Goal: Task Accomplishment & Management: Manage account settings

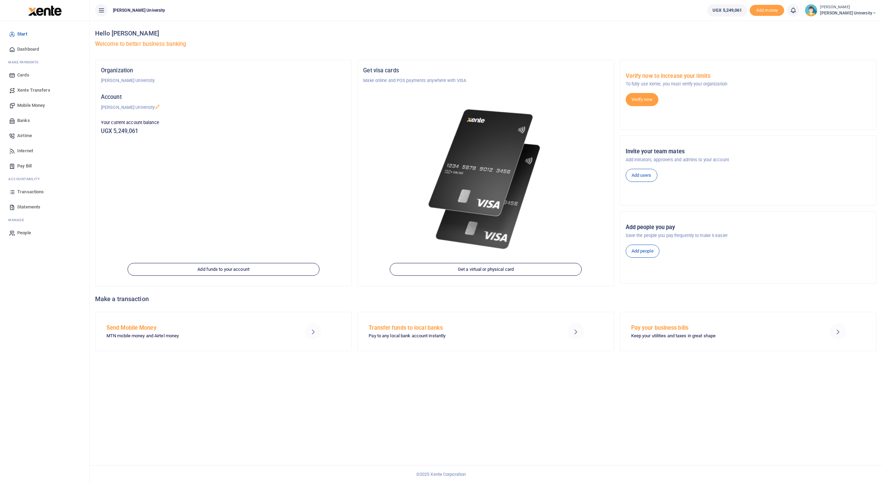
click at [24, 190] on span "Transactions" at bounding box center [30, 191] width 27 height 7
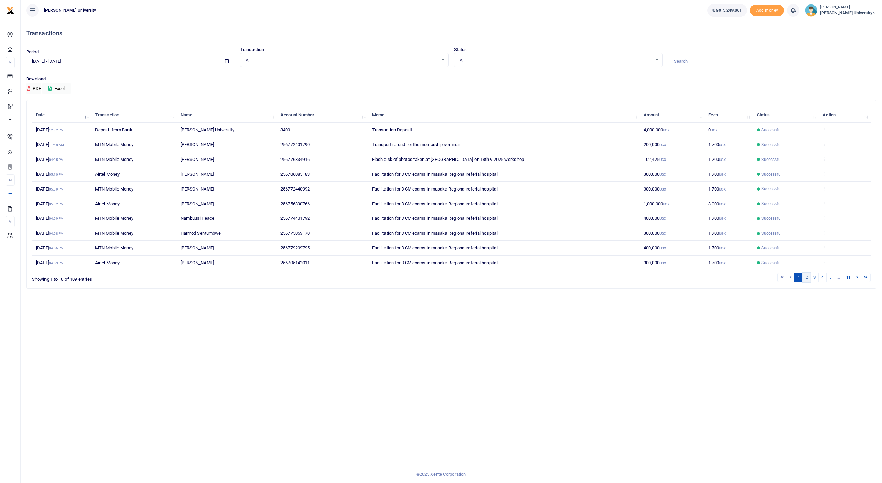
click at [805, 275] on link "2" at bounding box center [806, 277] width 8 height 9
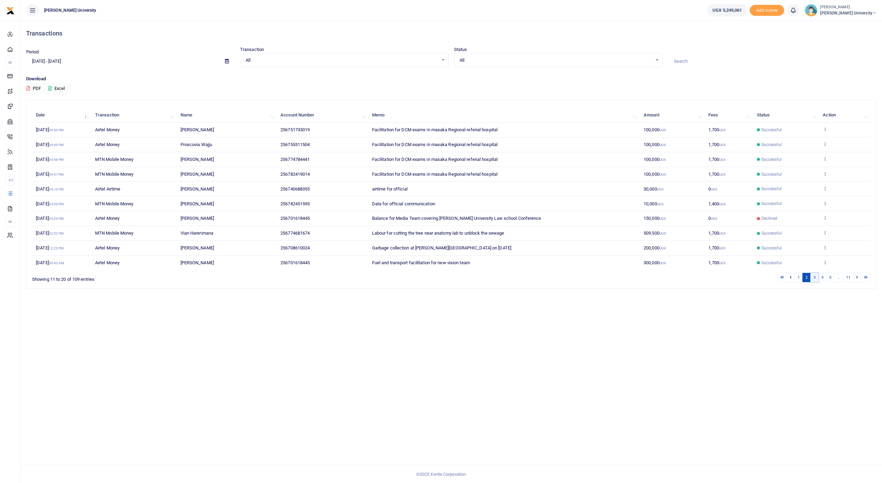
click at [813, 273] on link "3" at bounding box center [814, 277] width 8 height 9
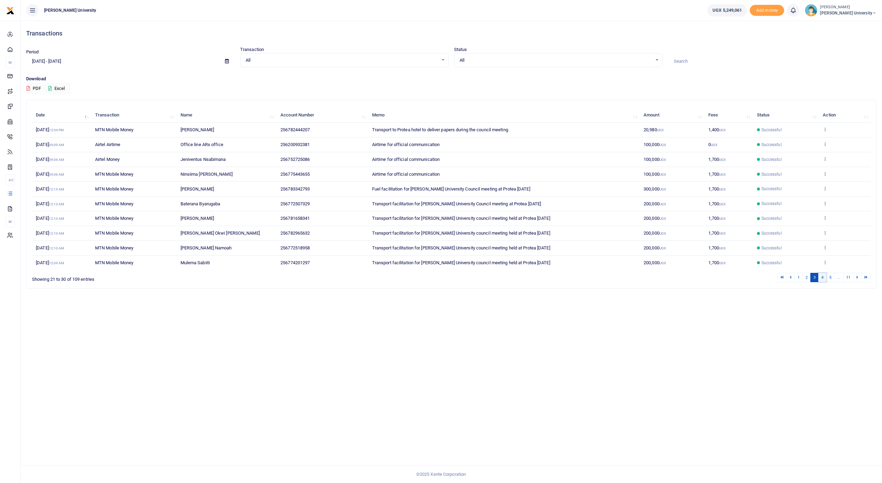
click at [820, 273] on link "4" at bounding box center [822, 277] width 8 height 9
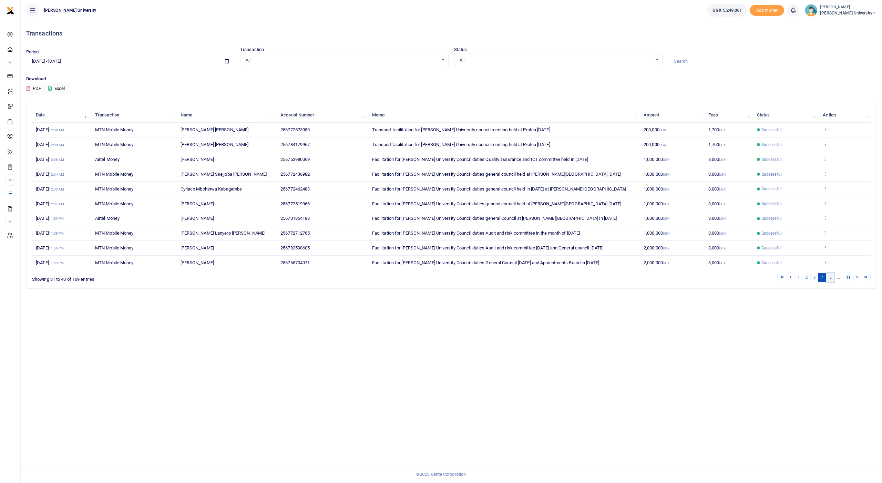
click at [829, 273] on link "5" at bounding box center [830, 277] width 8 height 9
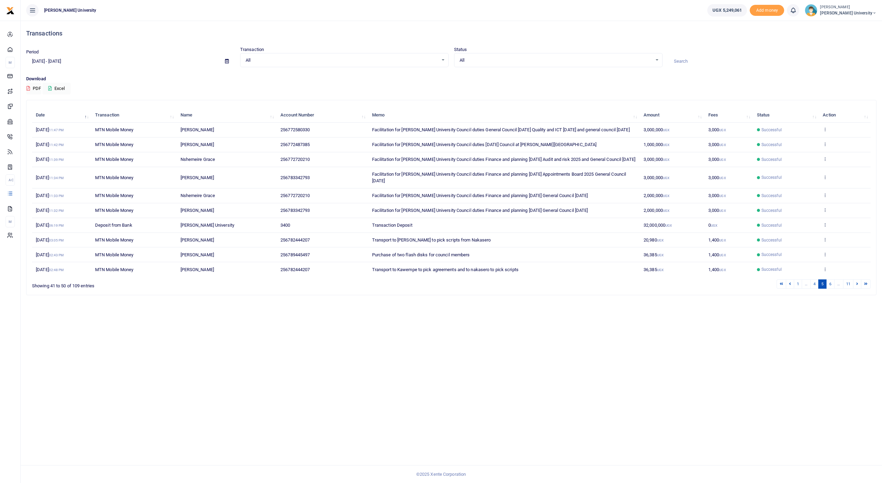
click at [227, 62] on icon at bounding box center [227, 61] width 4 height 4
click at [37, 93] on li "Last 7 Days" at bounding box center [51, 95] width 48 height 11
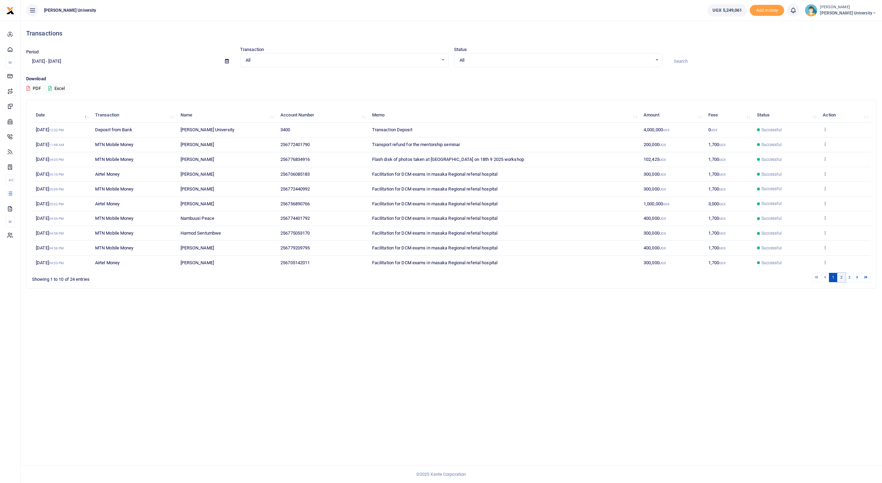
click at [840, 273] on link "2" at bounding box center [841, 277] width 8 height 9
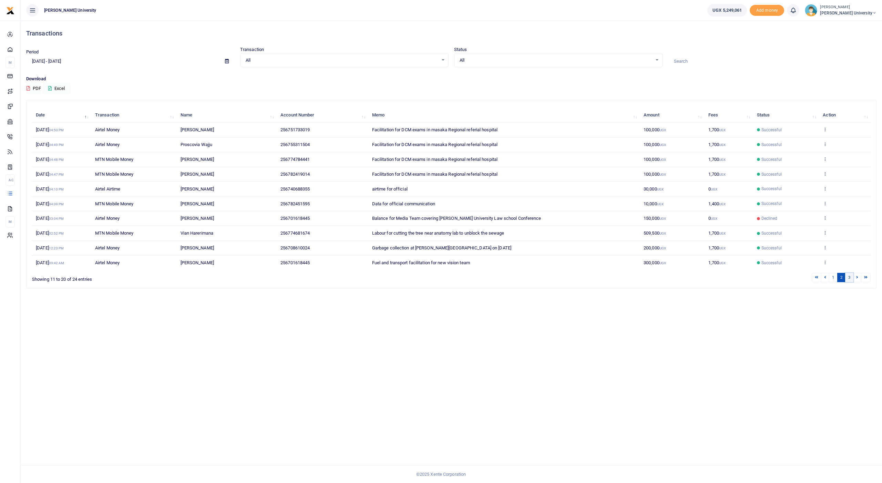
click at [846, 273] on link "3" at bounding box center [849, 277] width 8 height 9
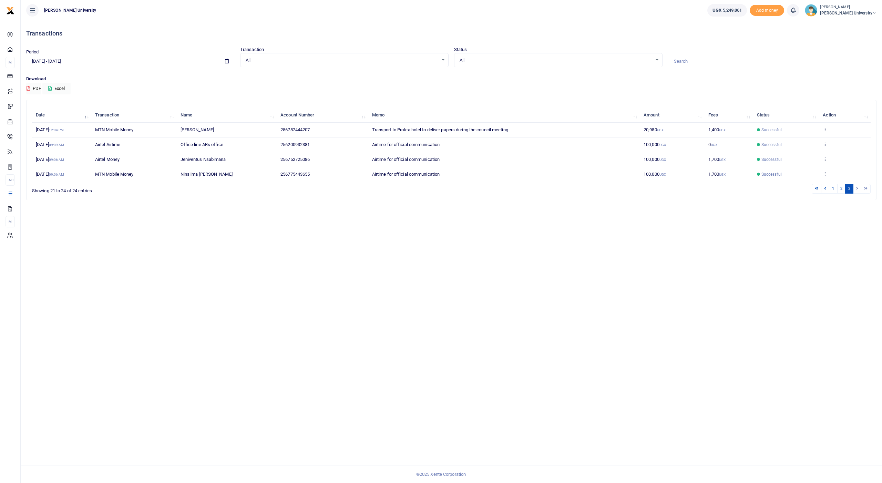
click at [858, 187] on li at bounding box center [857, 188] width 8 height 9
click at [225, 59] on icon at bounding box center [227, 61] width 4 height 4
click at [41, 115] on li "This Month" at bounding box center [51, 117] width 48 height 11
type input "[DATE] - [DATE]"
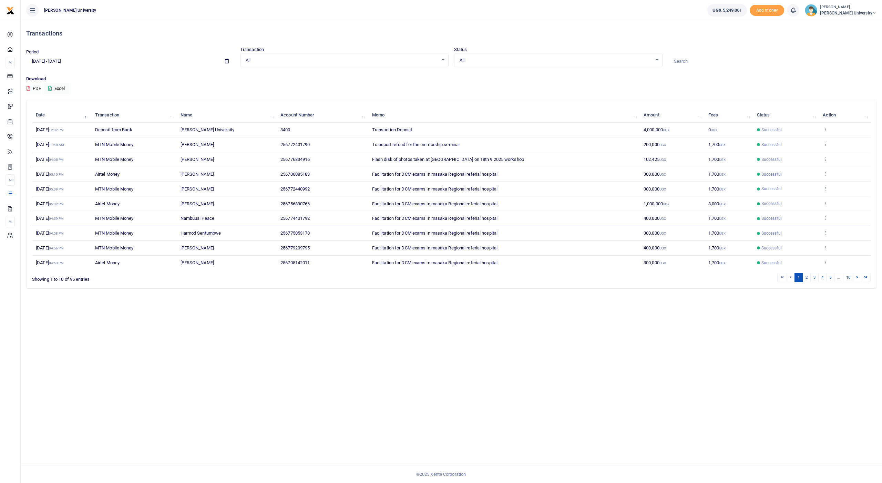
click at [33, 83] on button "PDF" at bounding box center [33, 89] width 15 height 12
